Goal: Information Seeking & Learning: Learn about a topic

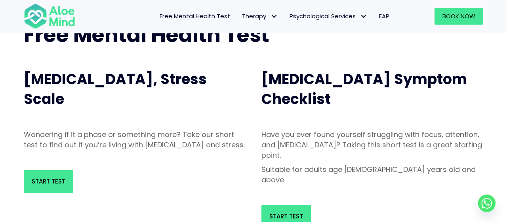
scroll to position [81, 0]
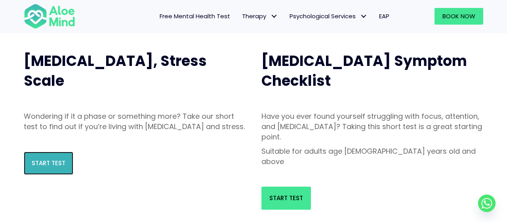
click at [60, 167] on span "Start Test" at bounding box center [49, 163] width 34 height 8
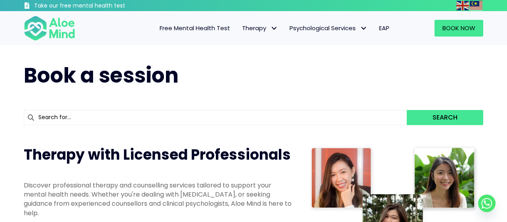
click at [217, 24] on span "Free Mental Health Test" at bounding box center [195, 28] width 71 height 8
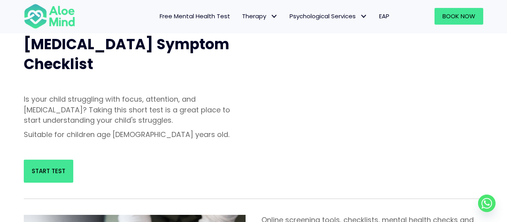
scroll to position [303, 0]
